Goal: Information Seeking & Learning: Learn about a topic

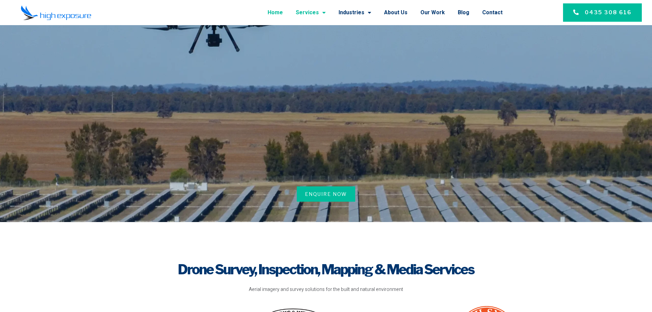
click at [319, 12] on link "Services" at bounding box center [311, 13] width 30 height 18
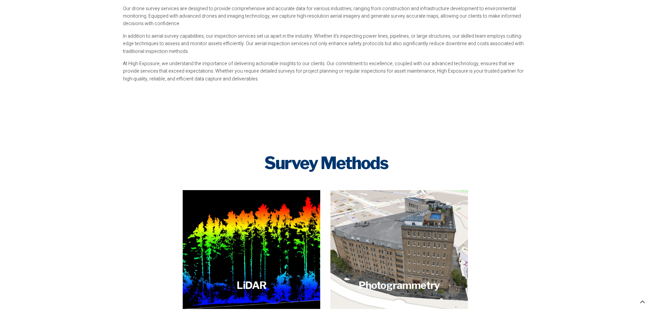
scroll to position [727, 0]
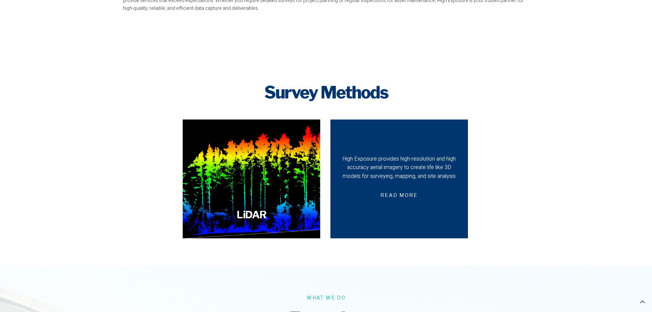
click at [453, 170] on div "High Exposure provides high-resolution and high accuracy aerial imagery to crea…" at bounding box center [399, 168] width 114 height 26
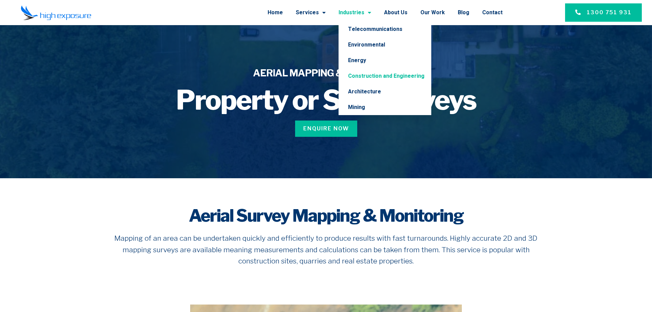
click at [389, 75] on link "Construction and Engineering" at bounding box center [385, 76] width 93 height 16
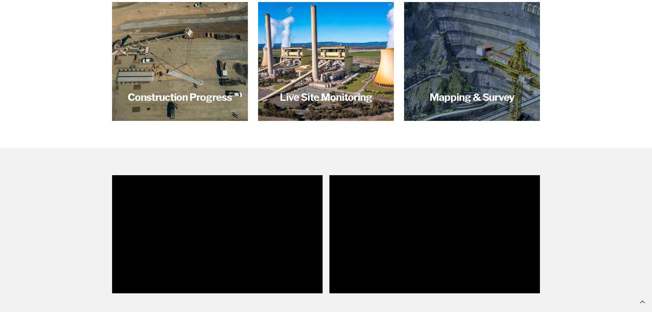
scroll to position [520, 0]
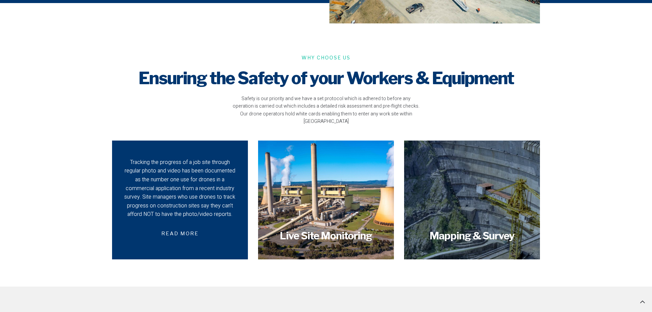
click at [198, 176] on div "Tracking the progress of a job site through regular photo and video has been do…" at bounding box center [180, 188] width 112 height 61
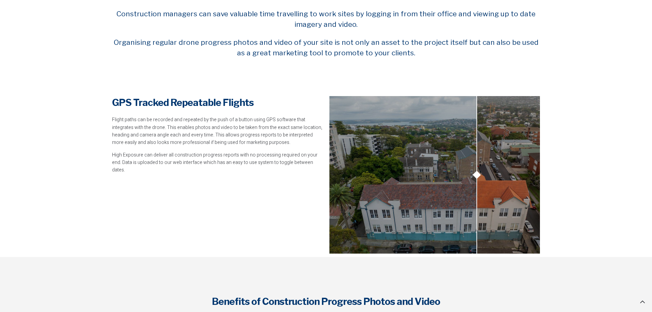
scroll to position [454, 0]
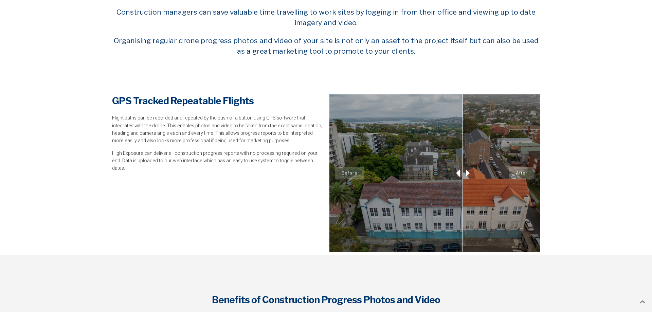
drag, startPoint x: 469, startPoint y: 176, endPoint x: 447, endPoint y: 175, distance: 22.4
click at [447, 175] on div "Before After" at bounding box center [434, 173] width 211 height 158
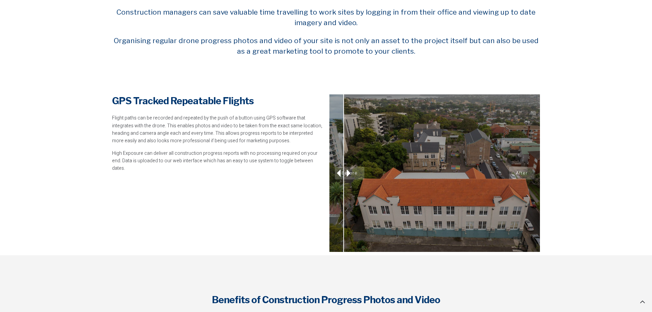
drag, startPoint x: 434, startPoint y: 175, endPoint x: 344, endPoint y: 164, distance: 91.0
click at [344, 164] on div "Before After" at bounding box center [434, 173] width 211 height 158
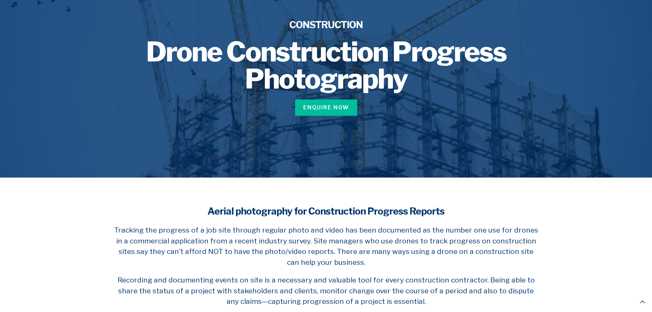
scroll to position [0, 0]
